Goal: Information Seeking & Learning: Learn about a topic

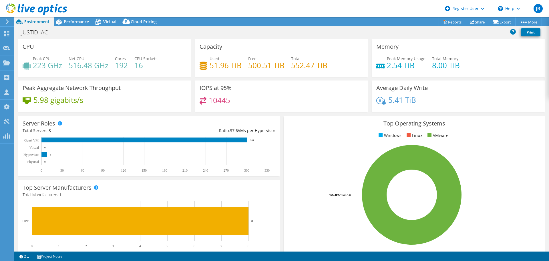
select select "USD"
click at [76, 19] on span "Performance" at bounding box center [76, 21] width 25 height 5
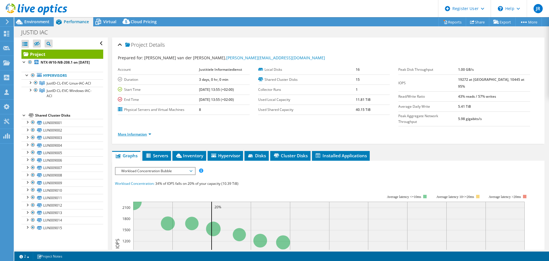
click at [141, 132] on link "More Information" at bounding box center [134, 134] width 33 height 5
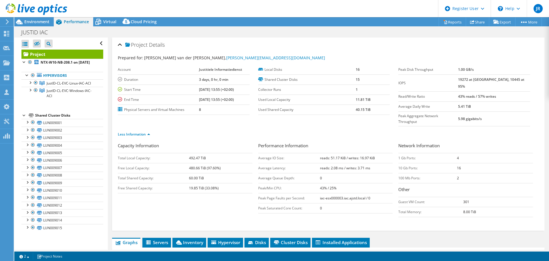
click at [367, 155] on b "reads: 51.17 KiB / writes: 16.97 KiB" at bounding box center [347, 157] width 55 height 5
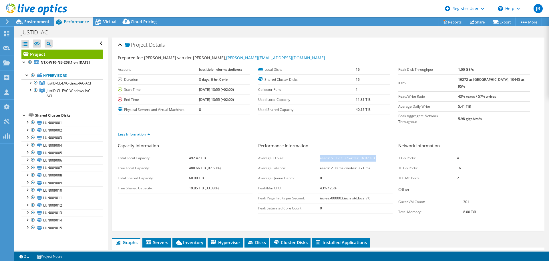
click at [367, 155] on b "reads: 51.17 KiB / writes: 16.97 KiB" at bounding box center [347, 157] width 55 height 5
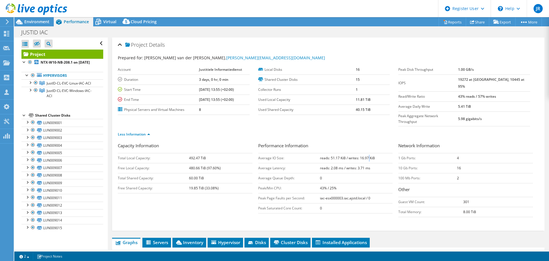
click at [367, 155] on b "reads: 51.17 KiB / writes: 16.97 KiB" at bounding box center [347, 157] width 55 height 5
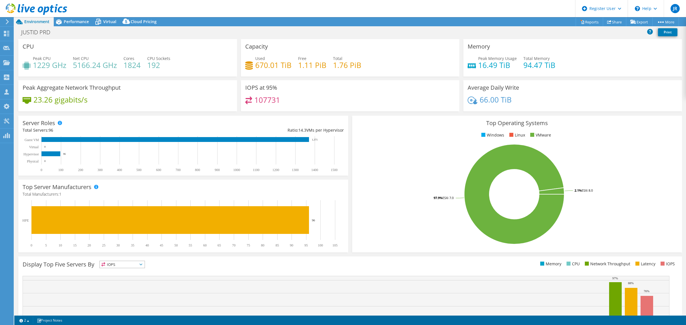
select select "USD"
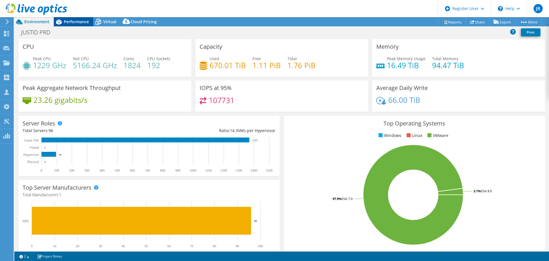
click at [82, 23] on span "Performance" at bounding box center [76, 21] width 25 height 5
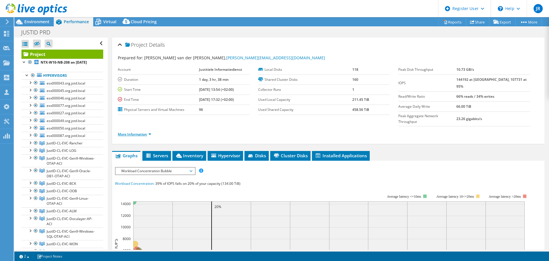
click at [135, 132] on link "More Information" at bounding box center [134, 134] width 33 height 5
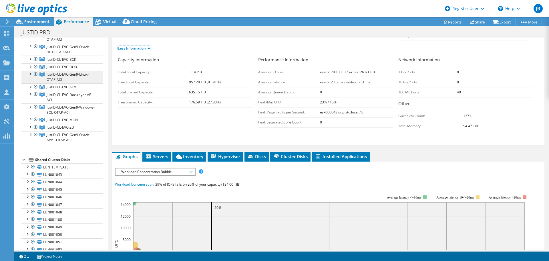
scroll to position [114, 0]
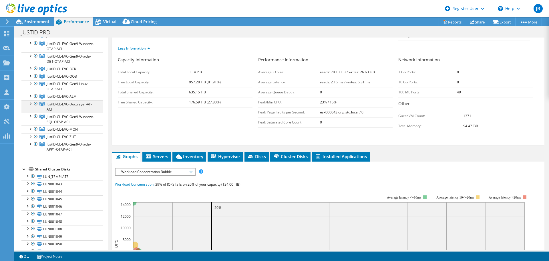
click at [31, 106] on div at bounding box center [30, 103] width 6 height 6
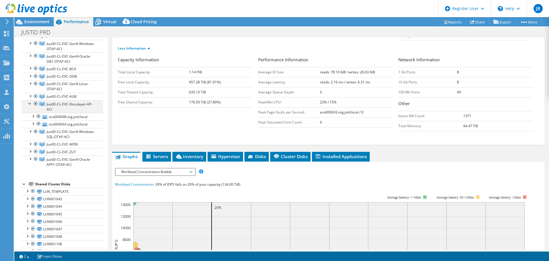
click at [30, 106] on div at bounding box center [30, 103] width 6 height 6
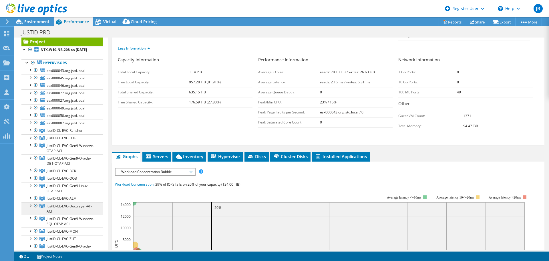
scroll to position [0, 0]
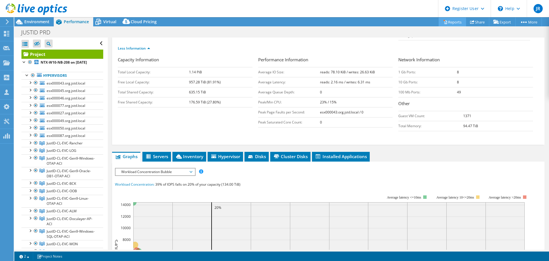
click at [449, 19] on link "Reports" at bounding box center [452, 21] width 27 height 9
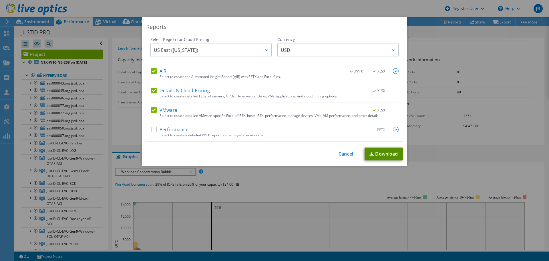
click at [381, 154] on link "Download" at bounding box center [384, 153] width 38 height 13
click at [489, 144] on div "Reports Select Region for Cloud Pricing Asia Pacific ([GEOGRAPHIC_DATA]) [GEOGR…" at bounding box center [274, 130] width 549 height 226
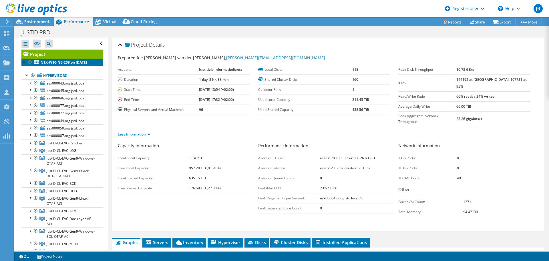
click at [47, 62] on b "NTX-W10-NB-208 on [DATE]" at bounding box center [64, 62] width 46 height 5
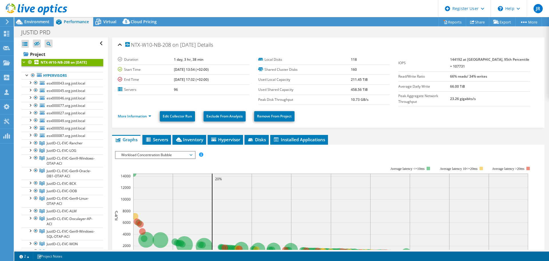
click at [38, 18] on div at bounding box center [33, 9] width 67 height 19
click at [37, 22] on span "Environment" at bounding box center [36, 21] width 25 height 5
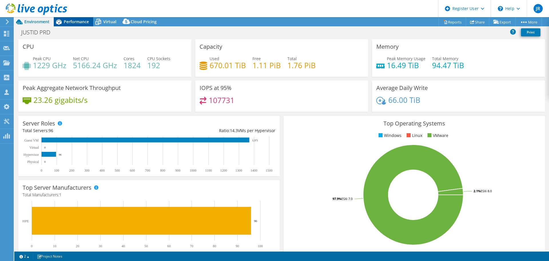
click at [72, 22] on span "Performance" at bounding box center [76, 21] width 25 height 5
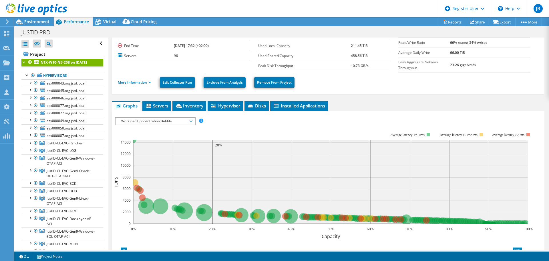
scroll to position [25, 0]
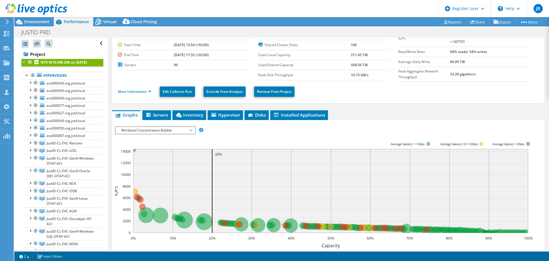
click at [168, 128] on span "Workload Concentration Bubble" at bounding box center [155, 130] width 74 height 7
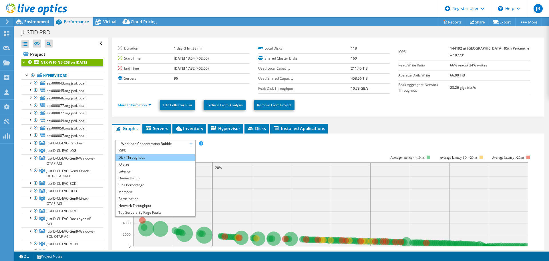
scroll to position [0, 0]
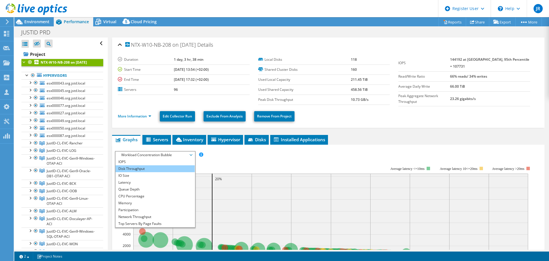
click at [151, 170] on li "Disk Throughput" at bounding box center [155, 168] width 79 height 7
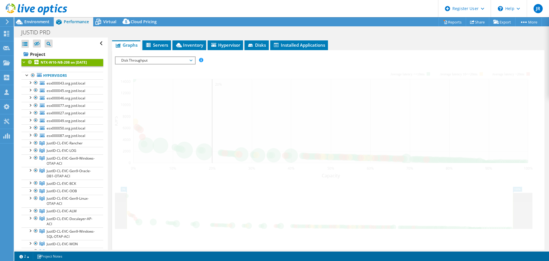
scroll to position [86, 0]
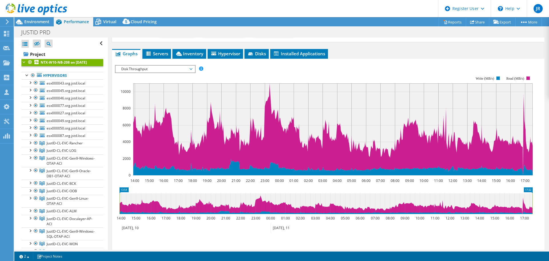
click at [180, 67] on span "Disk Throughput" at bounding box center [155, 68] width 74 height 7
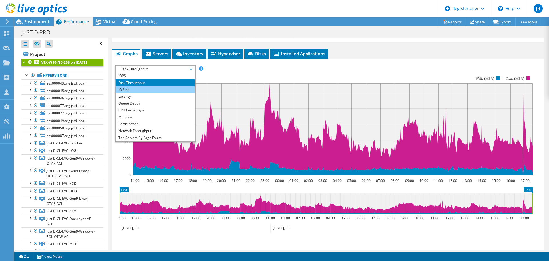
click at [152, 87] on li "IO Size" at bounding box center [155, 89] width 79 height 7
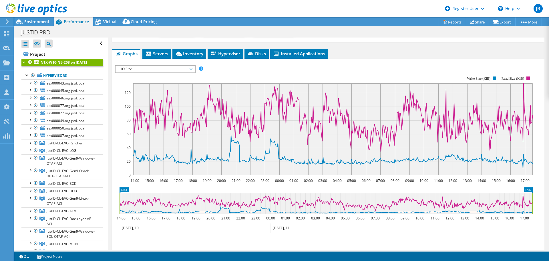
click at [154, 67] on span "IO Size" at bounding box center [155, 68] width 74 height 7
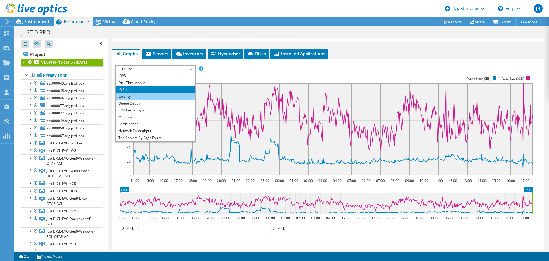
click at [154, 93] on li "Latency" at bounding box center [155, 96] width 79 height 7
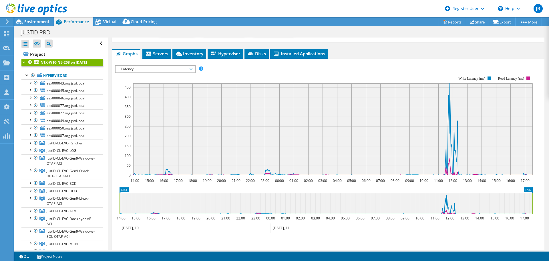
click at [164, 68] on span "Latency" at bounding box center [155, 68] width 74 height 7
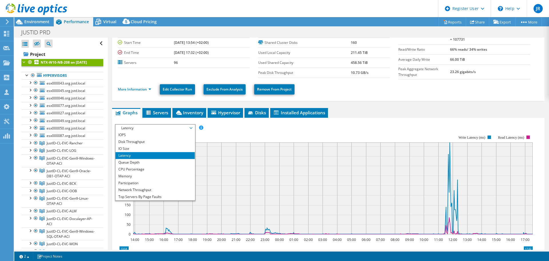
scroll to position [0, 0]
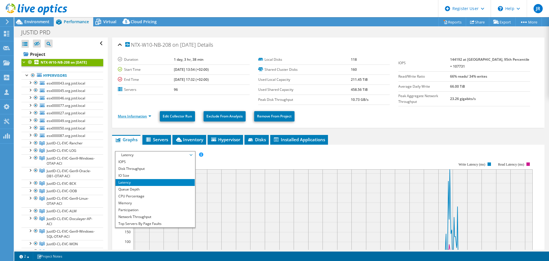
click at [138, 114] on link "More Information" at bounding box center [134, 116] width 33 height 5
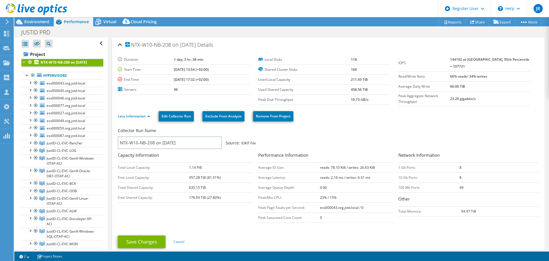
click at [368, 166] on b "reads: 78.10 KiB / writes: 26.63 KiB" at bounding box center [347, 167] width 55 height 5
click at [347, 142] on div "Collector Run Name NTX-W10-NB-208 on [DATE] Source: IOKIT File" at bounding box center [325, 138] width 415 height 21
